Goal: Transaction & Acquisition: Purchase product/service

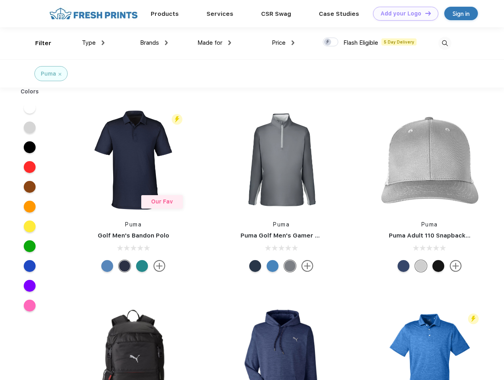
scroll to position [0, 0]
click at [402, 13] on link "Add your Logo Design Tool" at bounding box center [405, 14] width 65 height 14
click at [0, 0] on div "Design Tool" at bounding box center [0, 0] width 0 height 0
click at [424, 13] on link "Add your Logo Design Tool" at bounding box center [405, 14] width 65 height 14
click at [38, 43] on div "Filter" at bounding box center [43, 43] width 16 height 9
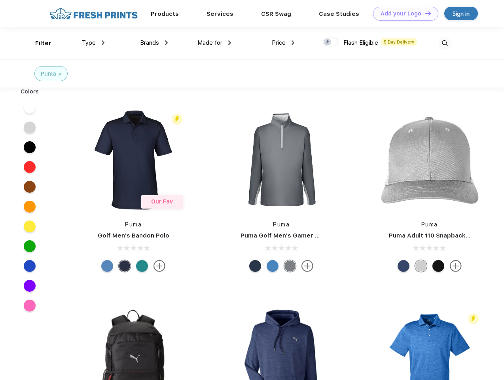
click at [93, 43] on span "Type" at bounding box center [89, 42] width 14 height 7
click at [154, 43] on span "Brands" at bounding box center [149, 42] width 19 height 7
click at [214, 43] on span "Made for" at bounding box center [209, 42] width 25 height 7
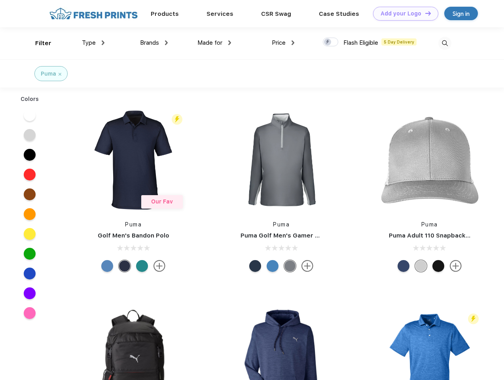
click at [283, 43] on span "Price" at bounding box center [279, 42] width 14 height 7
click at [330, 42] on div at bounding box center [330, 42] width 15 height 9
click at [328, 42] on input "checkbox" at bounding box center [325, 39] width 5 height 5
click at [444, 43] on img at bounding box center [444, 43] width 13 height 13
